Goal: Information Seeking & Learning: Compare options

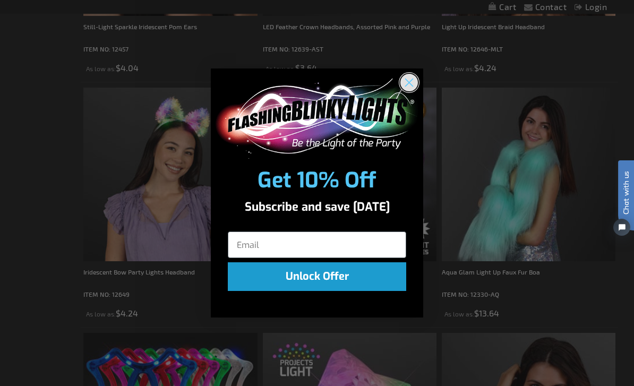
click at [407, 91] on circle "Close dialog" at bounding box center [409, 83] width 18 height 18
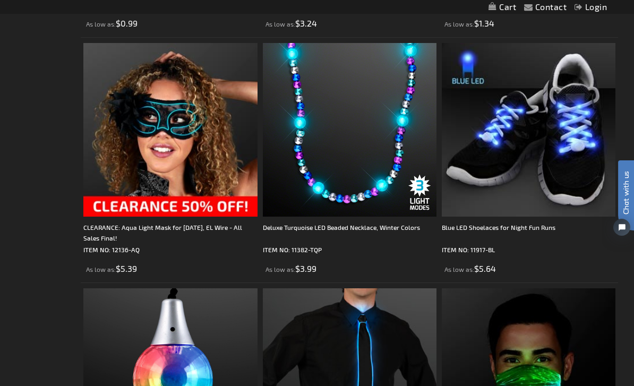
scroll to position [3217, 0]
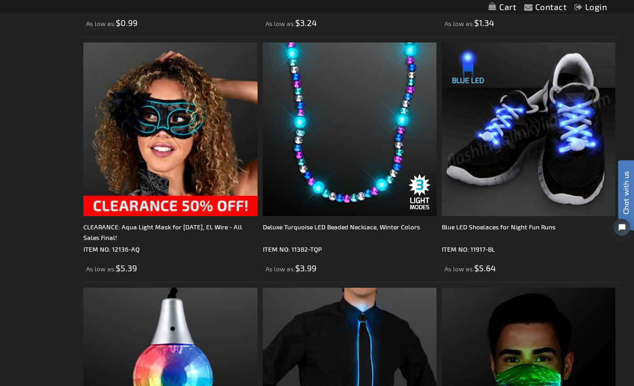
click at [564, 157] on img at bounding box center [529, 129] width 174 height 174
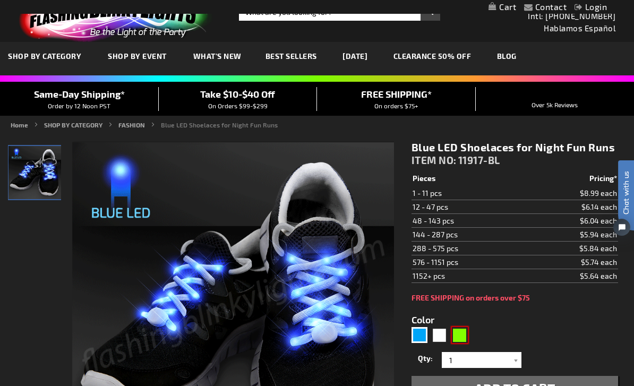
click at [460, 334] on div "Green" at bounding box center [460, 335] width 16 height 16
type input "5648"
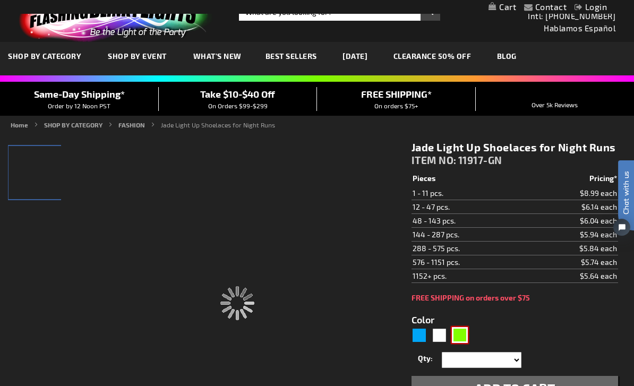
type input "11917-GN"
type input "Customize - Jade Light Up Shoelaces for Night Runs - ITEM NO: 11917-GN"
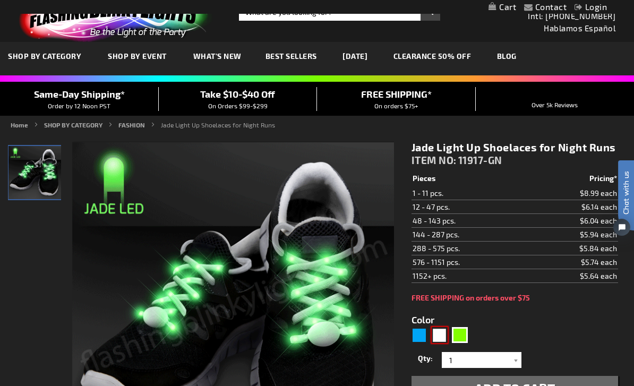
click at [437, 337] on div "White" at bounding box center [440, 335] width 16 height 16
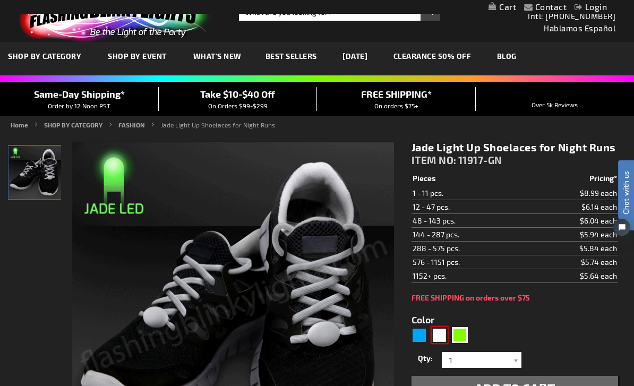
type input "5646"
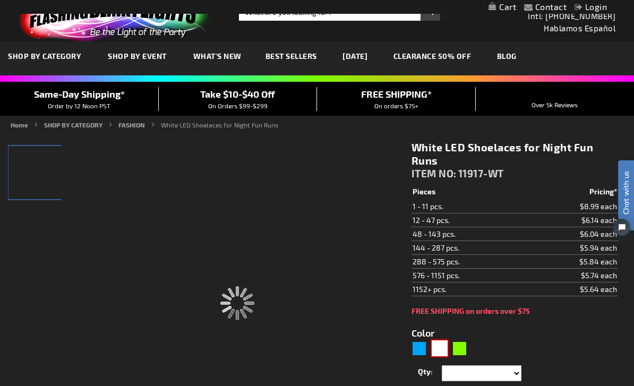
type input "11917-WT"
type input "Customize - White LED Shoelaces for Night Fun Runs - ITEM NO: 11917-WT"
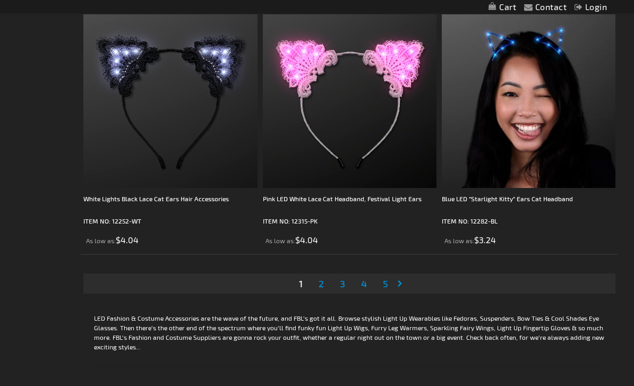
click at [321, 280] on span "2" at bounding box center [321, 284] width 5 height 12
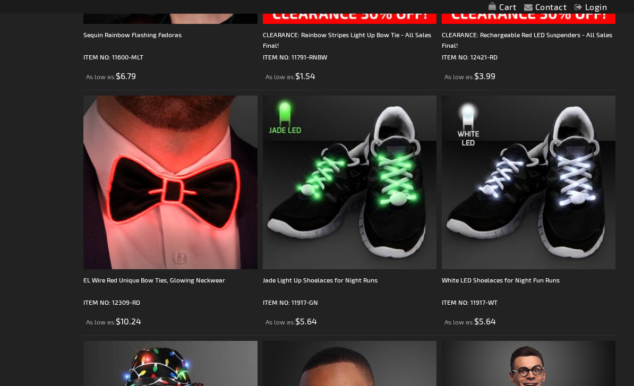
scroll to position [3164, 0]
click at [397, 226] on img at bounding box center [350, 183] width 174 height 174
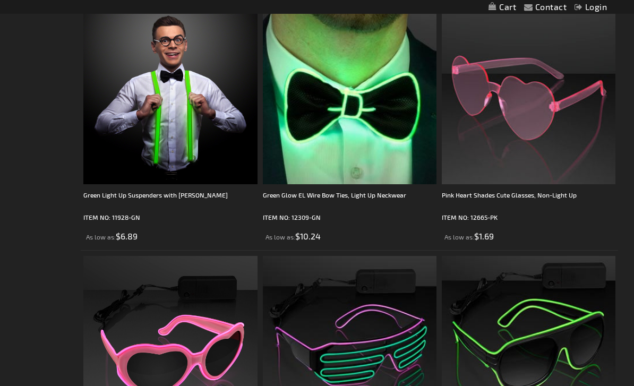
scroll to position [3736, 0]
